Goal: Navigation & Orientation: Find specific page/section

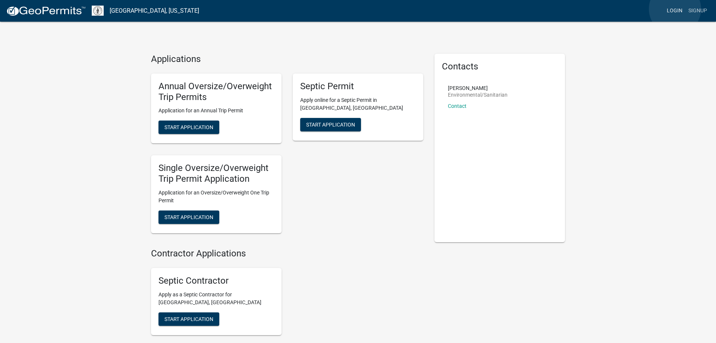
click at [675, 9] on link "Login" at bounding box center [675, 11] width 22 height 14
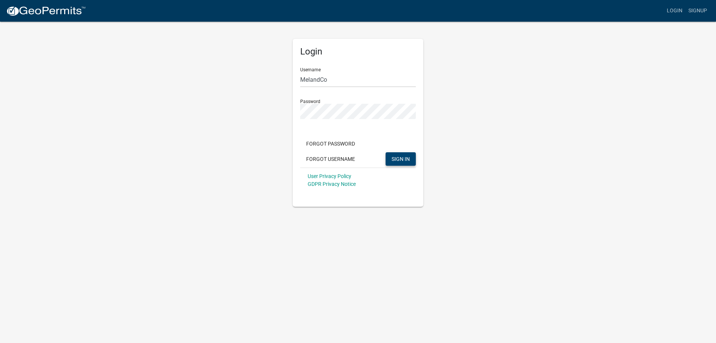
click at [406, 162] on button "SIGN IN" at bounding box center [401, 158] width 30 height 13
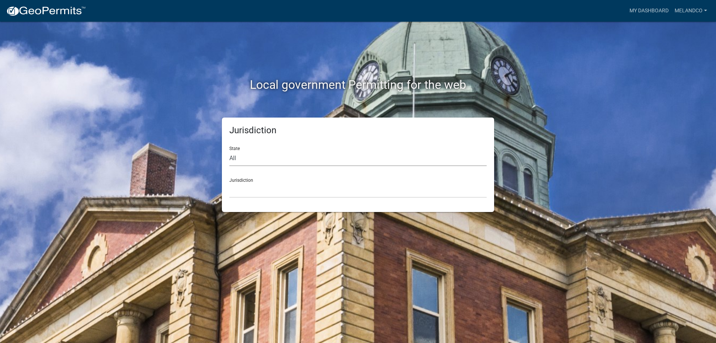
click at [229, 151] on select "All [US_STATE] [US_STATE] [US_STATE] [US_STATE] [US_STATE] [US_STATE] [US_STATE…" at bounding box center [357, 158] width 257 height 15
select select "[US_STATE]"
click option "[US_STATE]" at bounding box center [0, 0] width 0 height 0
click at [229, 182] on select "[GEOGRAPHIC_DATA], [US_STATE] [GEOGRAPHIC_DATA], [US_STATE] [GEOGRAPHIC_DATA], …" at bounding box center [357, 189] width 257 height 15
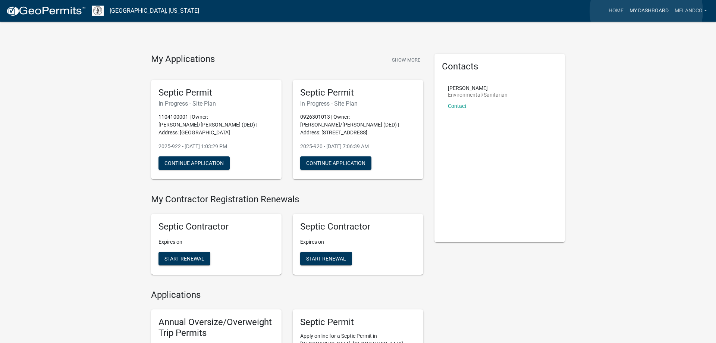
click at [646, 11] on link "My Dashboard" at bounding box center [649, 11] width 45 height 14
